Goal: Obtain resource: Download file/media

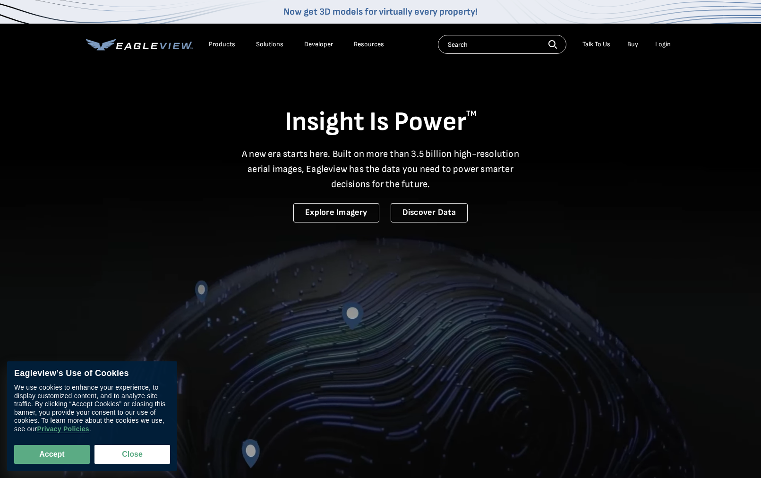
click at [663, 43] on div "Login" at bounding box center [663, 44] width 16 height 9
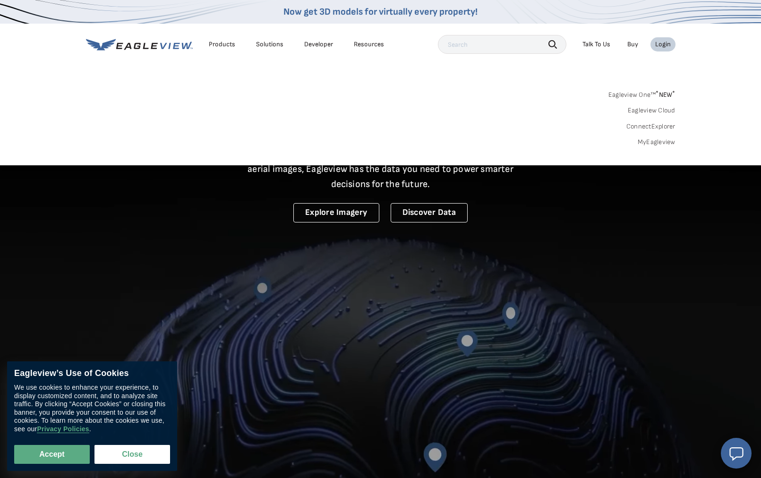
click at [659, 142] on link "MyEagleview" at bounding box center [657, 142] width 38 height 9
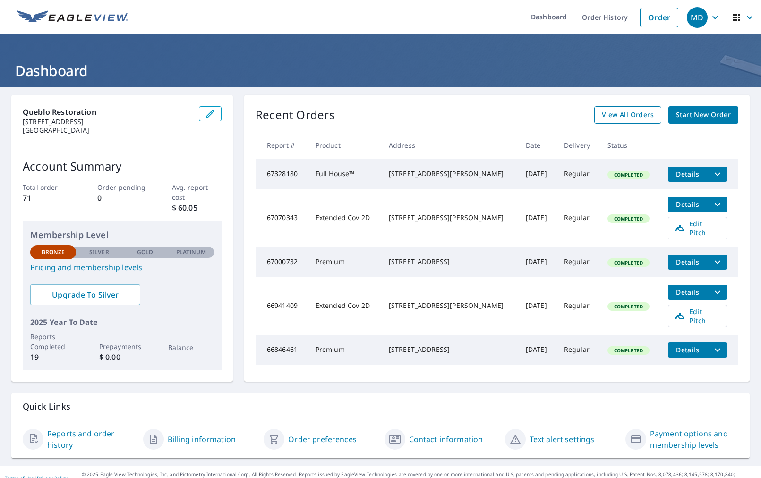
click at [609, 112] on span "View All Orders" at bounding box center [628, 115] width 52 height 12
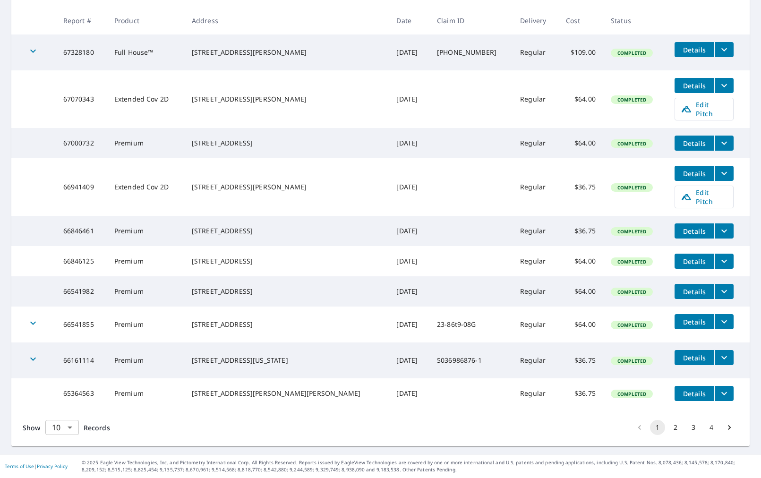
click at [69, 428] on body "MD MD Dashboard Order History Order MD Dashboard / Order History Order History …" at bounding box center [380, 239] width 761 height 478
drag, startPoint x: 62, startPoint y: 459, endPoint x: 70, endPoint y: 458, distance: 8.5
click at [62, 459] on li "100" at bounding box center [62, 458] width 34 height 17
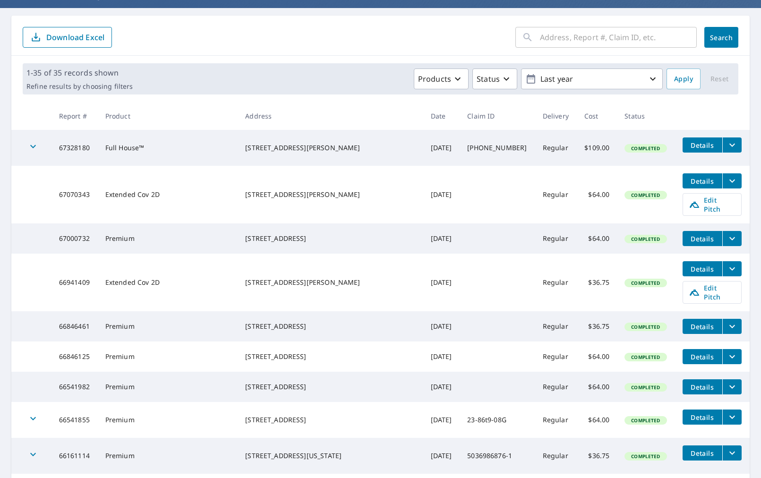
scroll to position [80, 0]
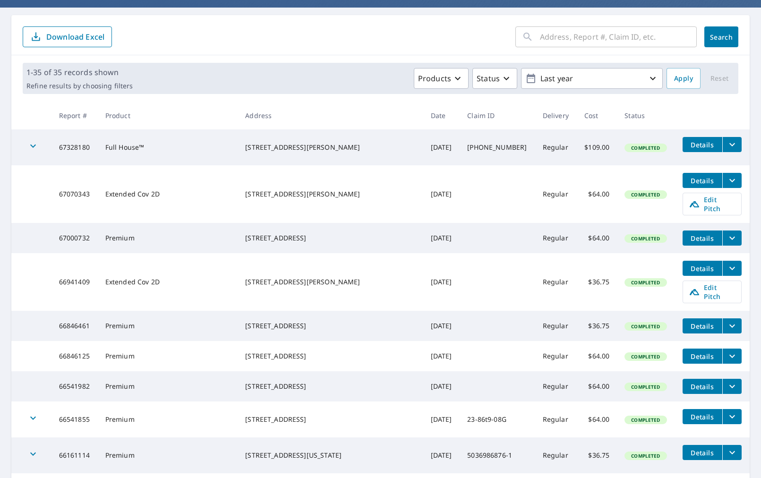
click at [64, 33] on p "Download Excel" at bounding box center [75, 37] width 58 height 10
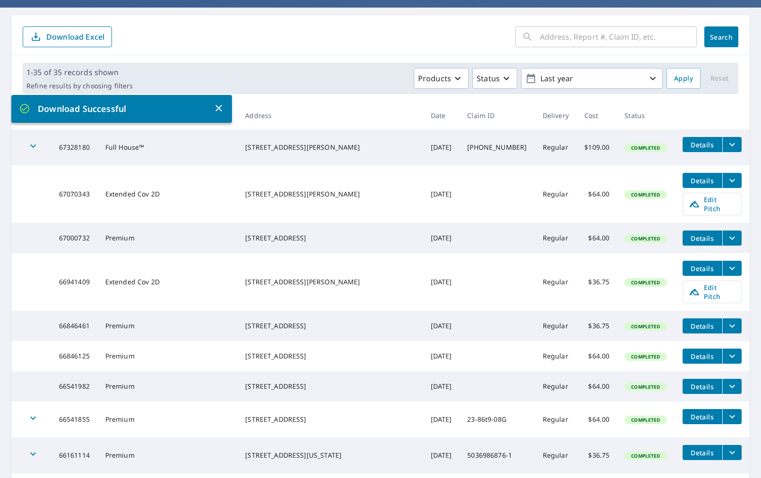
click at [218, 108] on icon "button" at bounding box center [218, 108] width 7 height 7
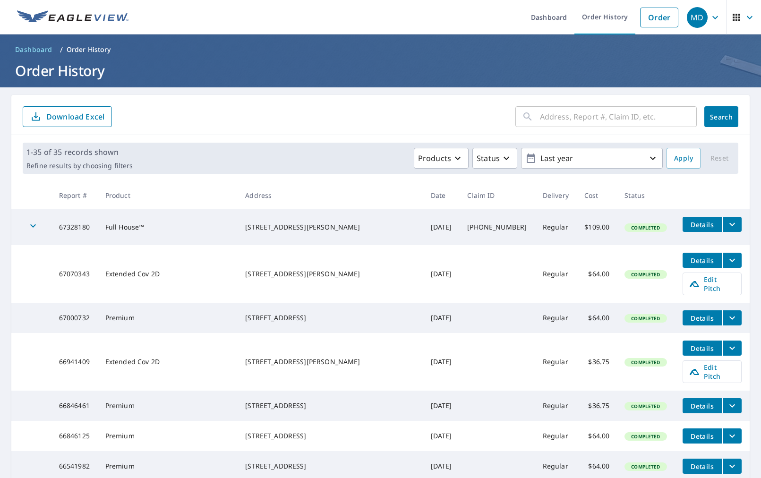
scroll to position [0, 0]
click at [645, 157] on p "Last year" at bounding box center [592, 158] width 111 height 17
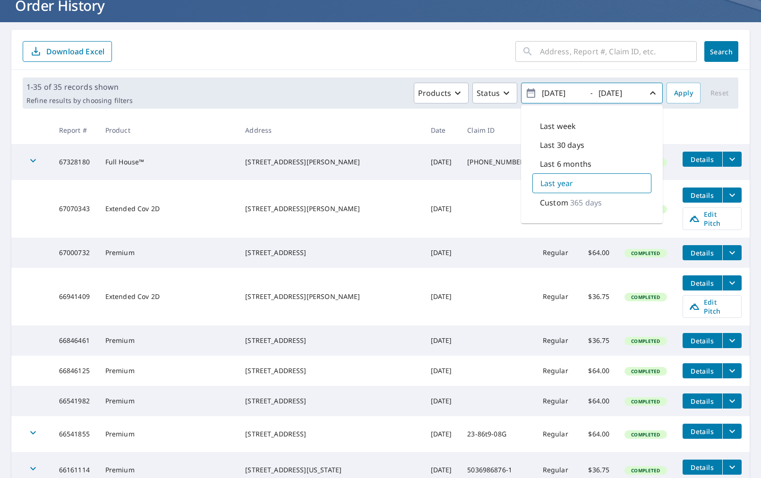
scroll to position [69, 0]
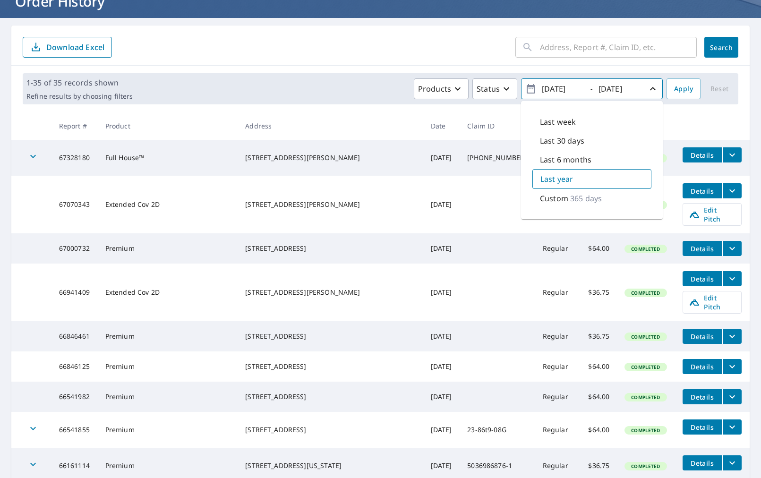
click at [560, 197] on p "Custom" at bounding box center [554, 198] width 28 height 11
click at [574, 86] on input "2024/09/09" at bounding box center [562, 88] width 46 height 15
click at [583, 87] on input "2024/09/09" at bounding box center [562, 88] width 46 height 15
type input "2024/01/01"
click at [639, 87] on input "2025/09/09" at bounding box center [619, 88] width 46 height 15
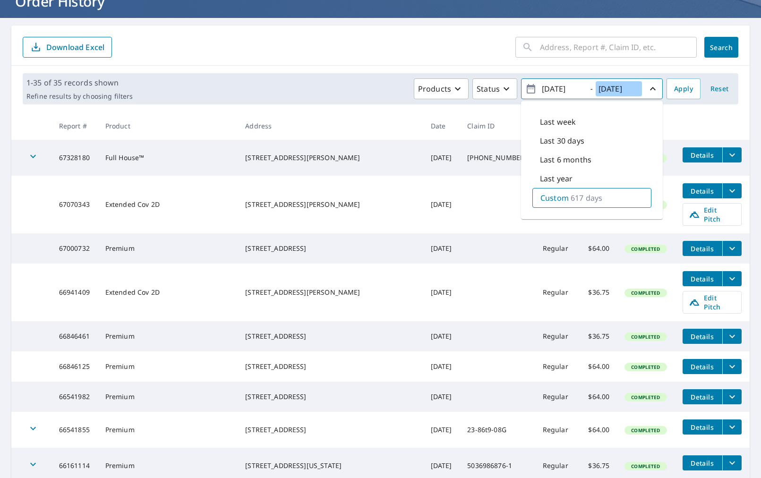
drag, startPoint x: 619, startPoint y: 88, endPoint x: 643, endPoint y: 87, distance: 24.1
click at [643, 87] on div "2025/09/09" at bounding box center [620, 89] width 47 height 17
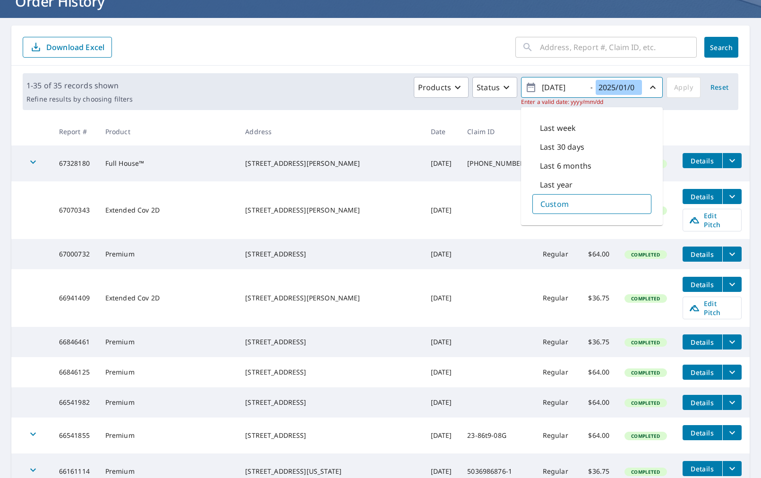
type input "2025/01/01"
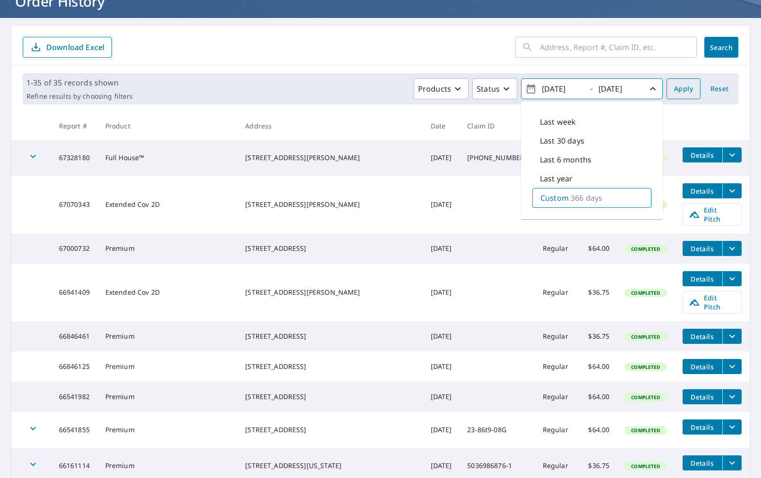
click at [686, 87] on span "Apply" at bounding box center [683, 89] width 19 height 12
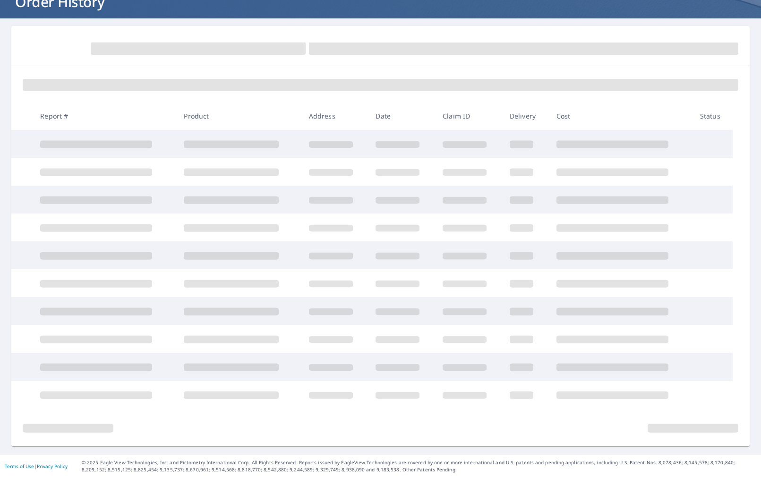
scroll to position [69, 0]
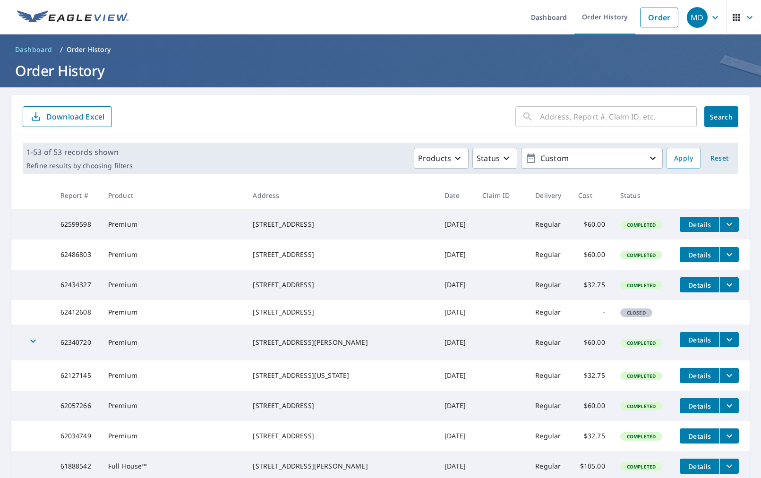
click at [73, 123] on button "Download Excel" at bounding box center [67, 116] width 89 height 21
